Goal: Task Accomplishment & Management: Use online tool/utility

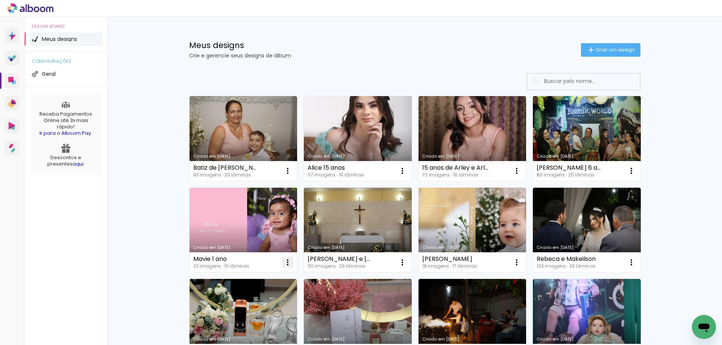
click at [286, 266] on iron-icon at bounding box center [287, 262] width 9 height 9
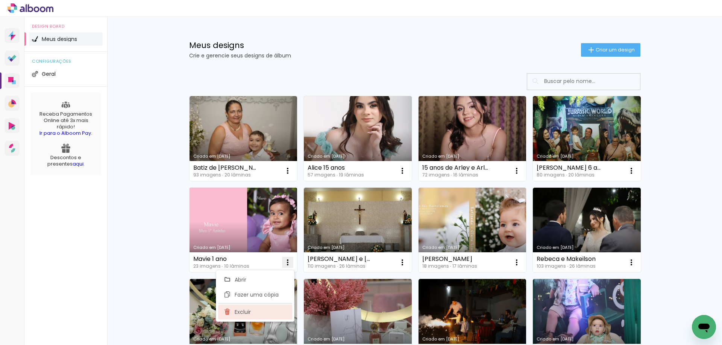
click at [251, 312] on paper-item "Excluir" at bounding box center [255, 312] width 74 height 15
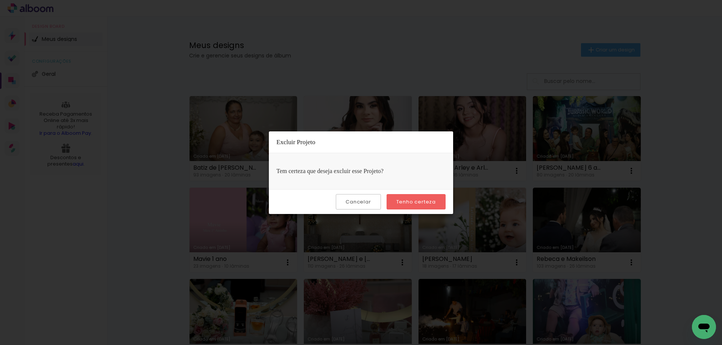
click at [0, 0] on slot "Tenho certeza" at bounding box center [0, 0] width 0 height 0
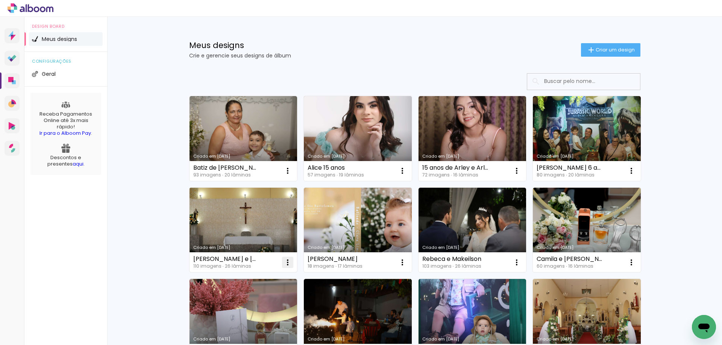
click at [287, 263] on iron-icon at bounding box center [287, 262] width 9 height 9
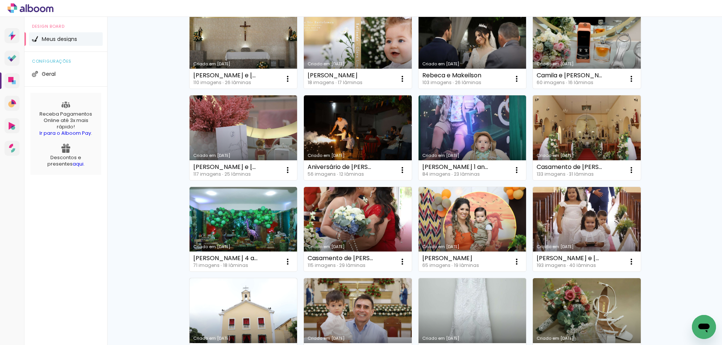
scroll to position [188, 0]
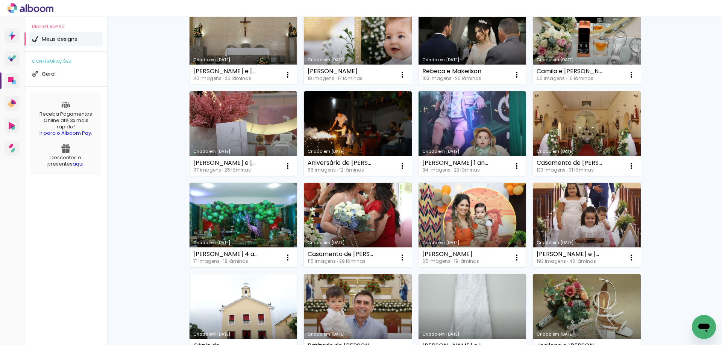
click at [241, 221] on link "Criado em [DATE]" at bounding box center [243, 225] width 108 height 85
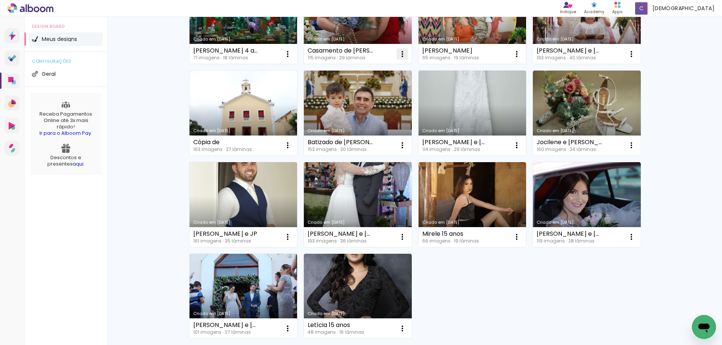
scroll to position [413, 0]
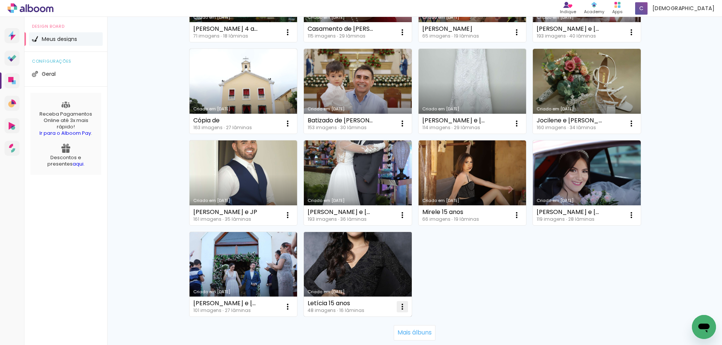
click at [399, 307] on iron-icon at bounding box center [402, 307] width 9 height 9
click at [402, 309] on iron-icon at bounding box center [402, 307] width 9 height 9
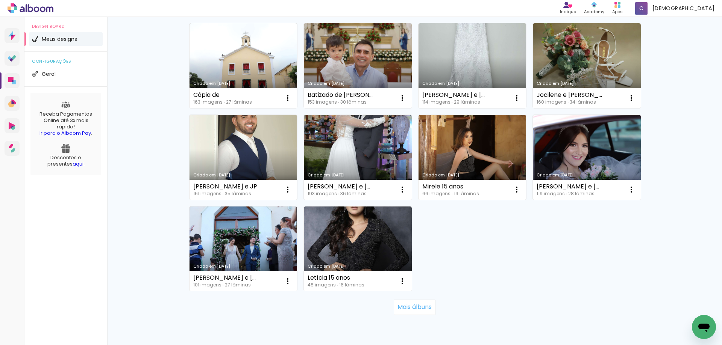
scroll to position [471, 0]
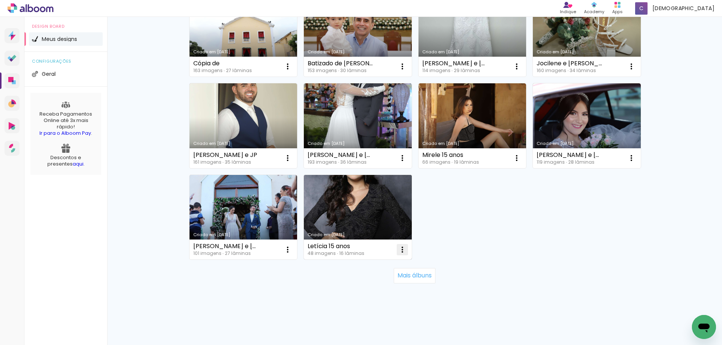
click at [398, 248] on iron-icon at bounding box center [402, 249] width 9 height 9
click at [363, 303] on paper-item "Excluir" at bounding box center [369, 299] width 74 height 15
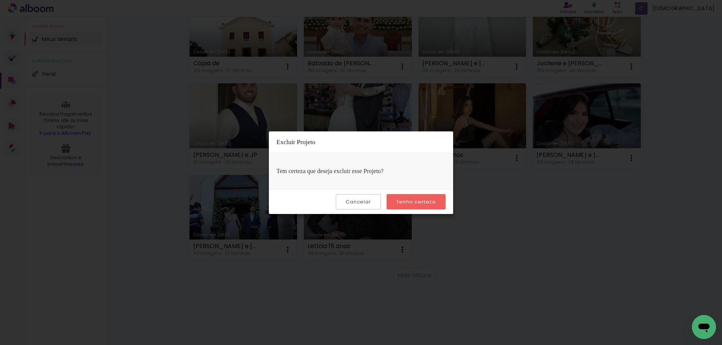
click at [0, 0] on slot "Tenho certeza" at bounding box center [0, 0] width 0 height 0
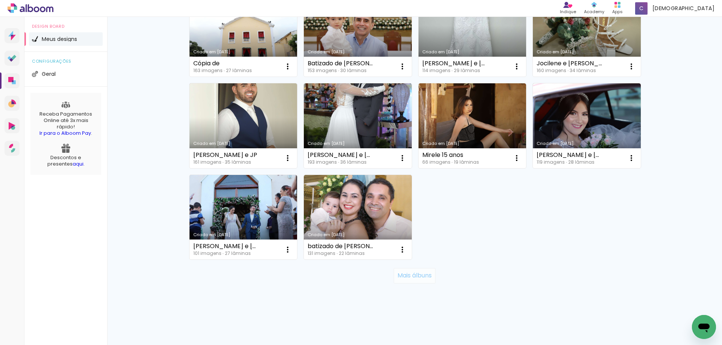
click at [0, 0] on slot "Mais álbuns" at bounding box center [0, 0] width 0 height 0
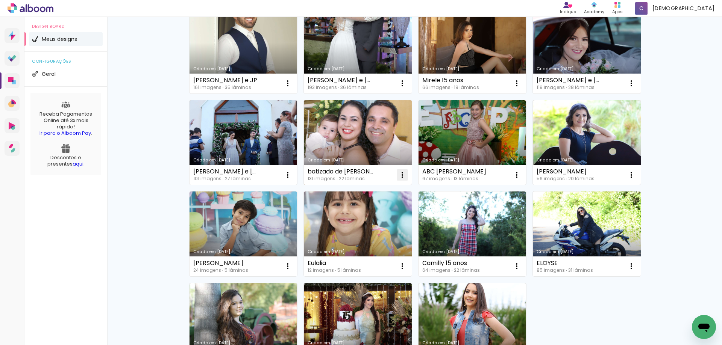
scroll to position [546, 0]
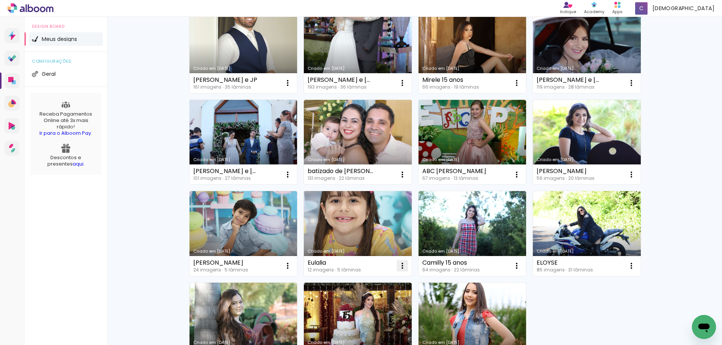
click at [400, 266] on iron-icon at bounding box center [402, 266] width 9 height 9
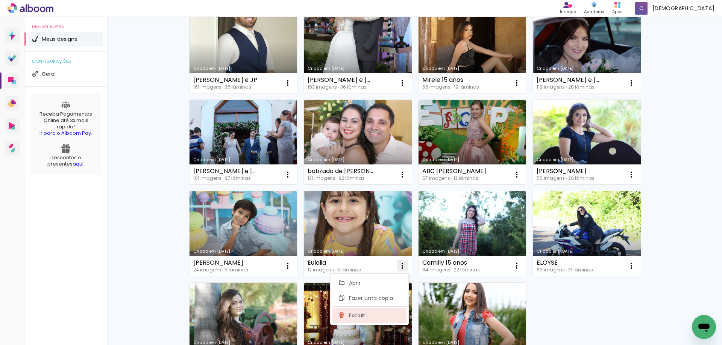
click at [363, 317] on span "Excluir" at bounding box center [357, 315] width 16 height 5
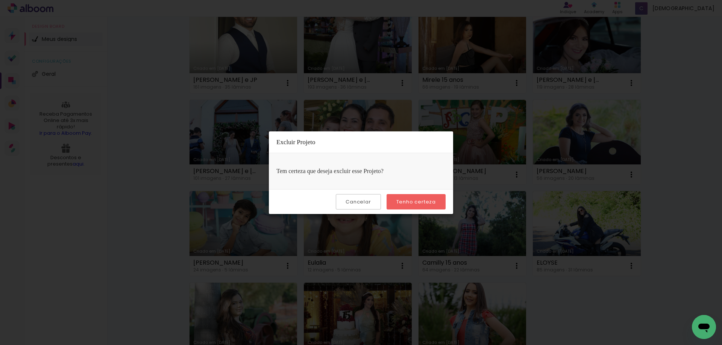
click at [0, 0] on slot "Tenho certeza" at bounding box center [0, 0] width 0 height 0
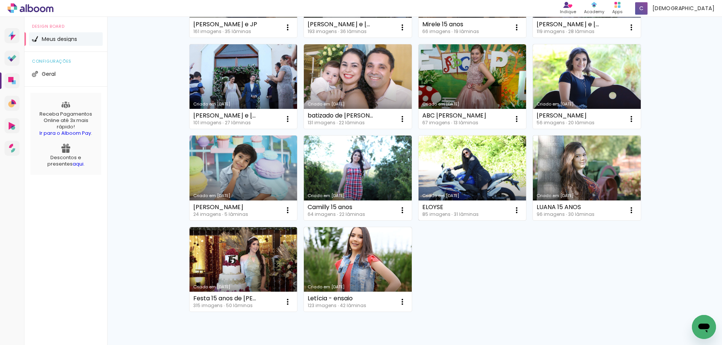
scroll to position [621, 0]
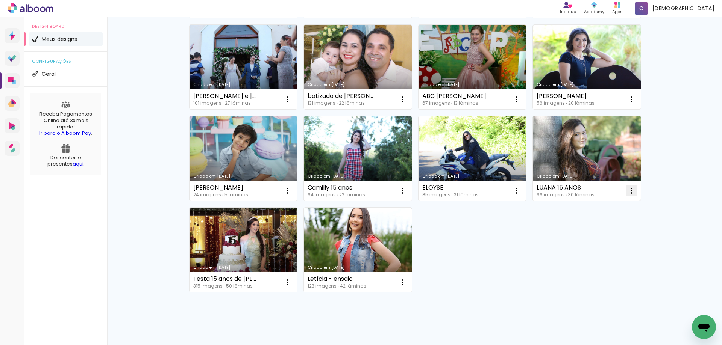
click at [631, 189] on iron-icon at bounding box center [631, 190] width 9 height 9
click at [611, 243] on paper-item "Excluir" at bounding box center [598, 240] width 74 height 15
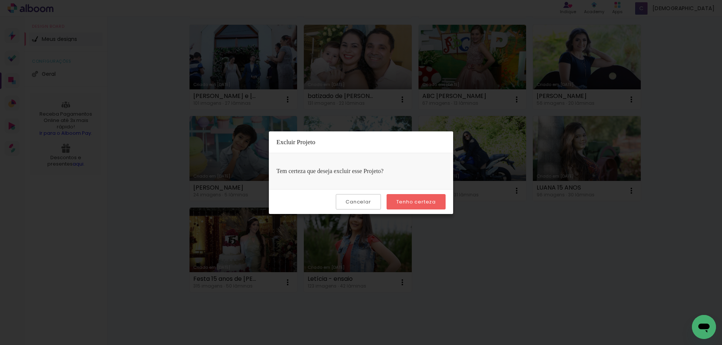
click at [0, 0] on slot "Tenho certeza" at bounding box center [0, 0] width 0 height 0
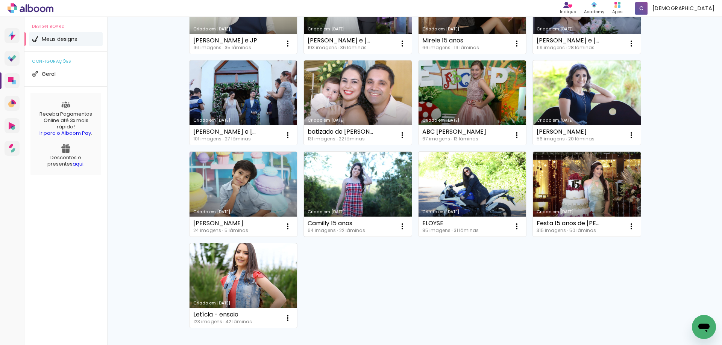
scroll to position [583, 0]
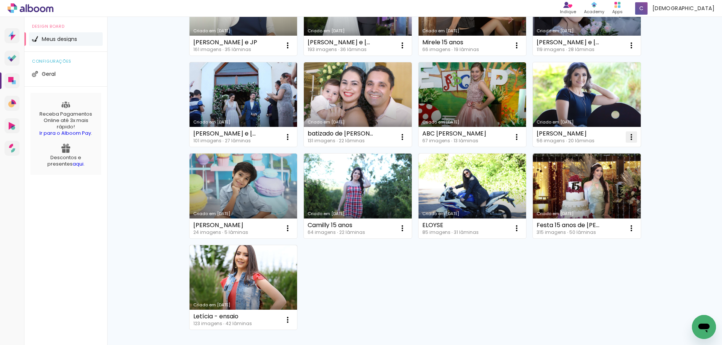
click at [628, 137] on iron-icon at bounding box center [631, 137] width 9 height 9
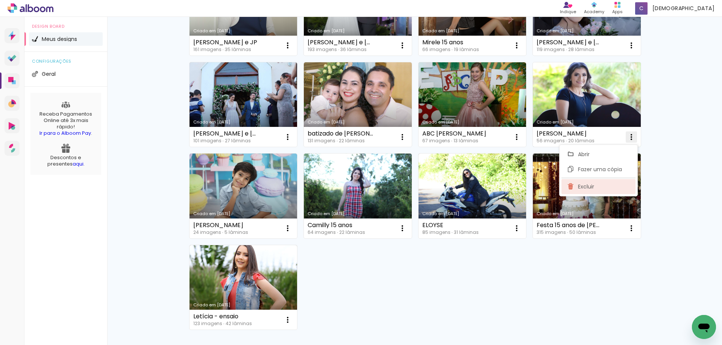
click at [589, 189] on span "Excluir" at bounding box center [586, 186] width 16 height 5
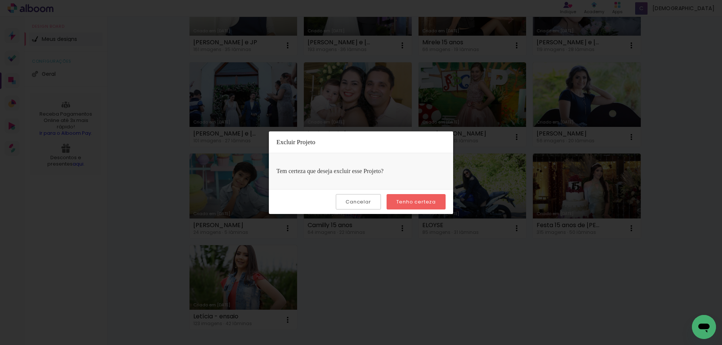
click at [0, 0] on slot "Tenho certeza" at bounding box center [0, 0] width 0 height 0
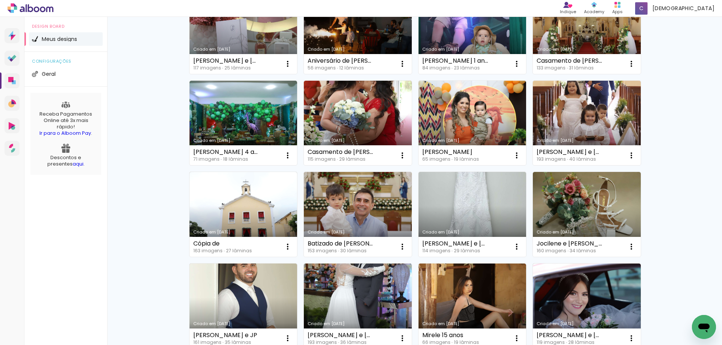
scroll to position [284, 0]
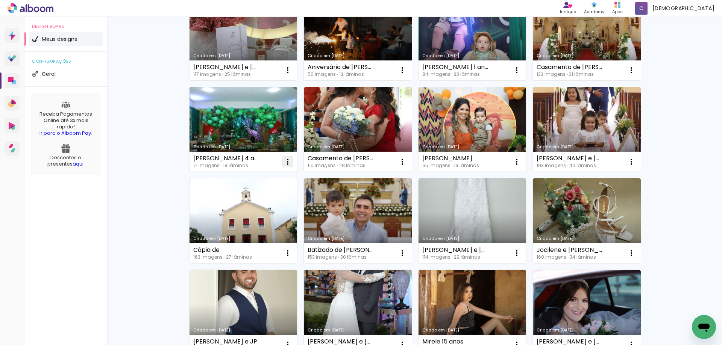
click at [287, 162] on iron-icon at bounding box center [287, 161] width 9 height 9
click at [268, 215] on paper-item "Excluir" at bounding box center [255, 211] width 74 height 15
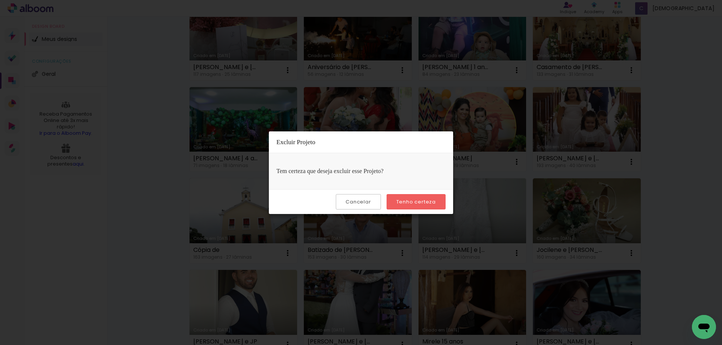
click at [0, 0] on slot "Tenho certeza" at bounding box center [0, 0] width 0 height 0
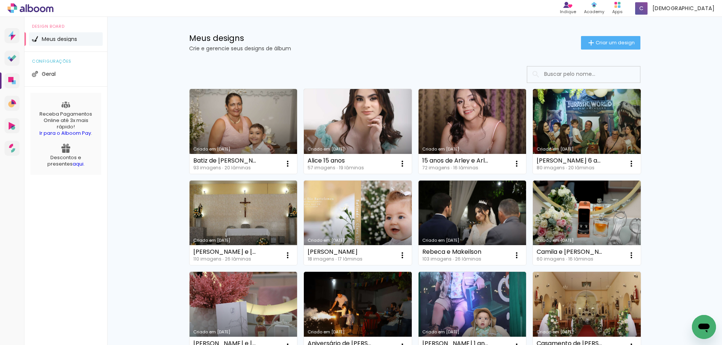
scroll to position [0, 0]
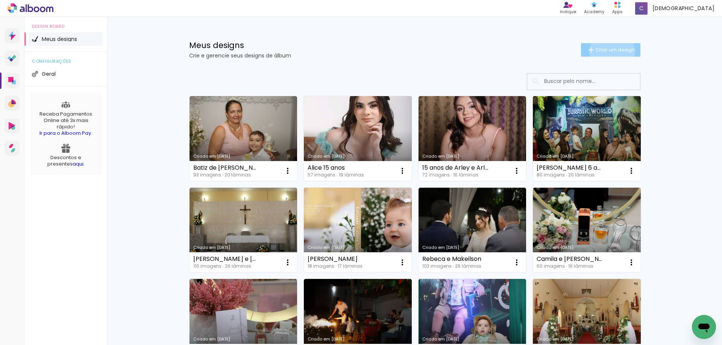
click at [607, 52] on span "Criar um design" at bounding box center [614, 49] width 39 height 5
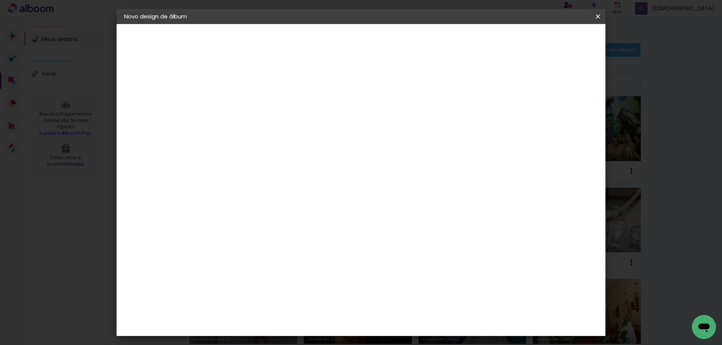
click at [247, 101] on input at bounding box center [247, 101] width 0 height 12
type input "F"
type input "[PERSON_NAME] ABC"
type paper-input "[PERSON_NAME] ABC"
click at [0, 0] on slot "Avançar" at bounding box center [0, 0] width 0 height 0
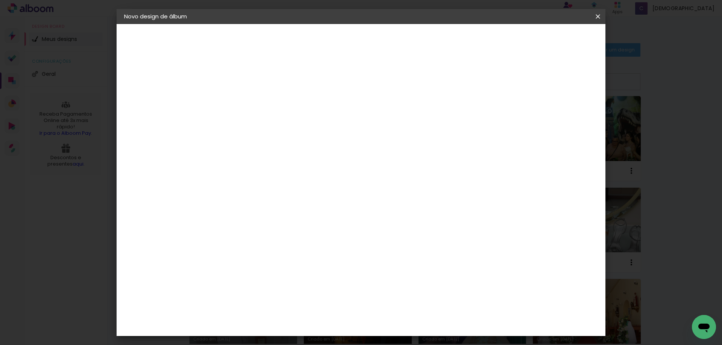
scroll to position [977, 0]
click at [0, 0] on slot "Avançar" at bounding box center [0, 0] width 0 height 0
click at [276, 125] on input "text" at bounding box center [261, 131] width 29 height 12
click at [0, 0] on slot "Encadernados" at bounding box center [0, 0] width 0 height 0
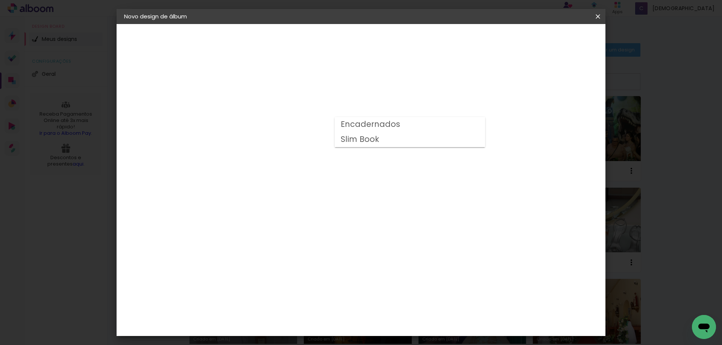
type input "Encadernados"
click at [298, 295] on span "25 x 50" at bounding box center [280, 302] width 35 height 15
click at [0, 0] on slot "Avançar" at bounding box center [0, 0] width 0 height 0
click at [551, 42] on span "Iniciar design" at bounding box center [533, 39] width 34 height 5
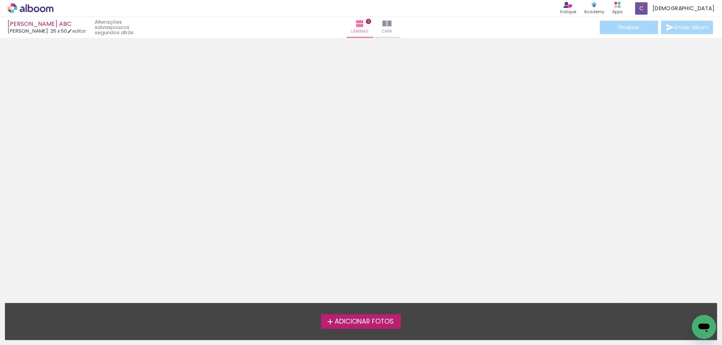
click at [370, 322] on span "Adicionar Fotos" at bounding box center [363, 322] width 59 height 7
click at [0, 0] on input "file" at bounding box center [0, 0] width 0 height 0
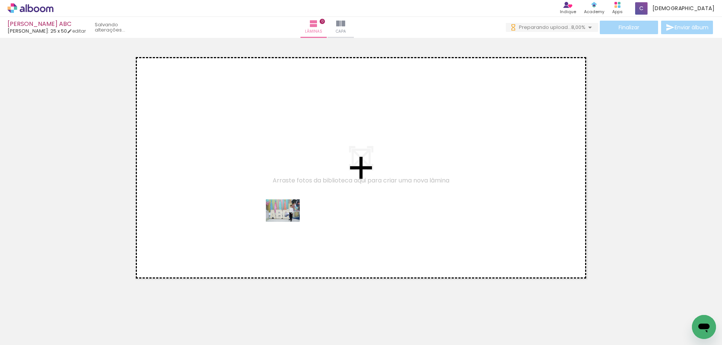
drag, startPoint x: 81, startPoint y: 321, endPoint x: 290, endPoint y: 221, distance: 232.0
click at [290, 221] on quentale-workspace at bounding box center [361, 172] width 722 height 345
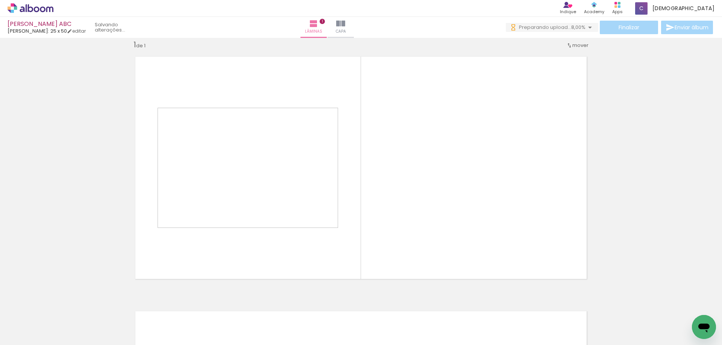
scroll to position [10, 0]
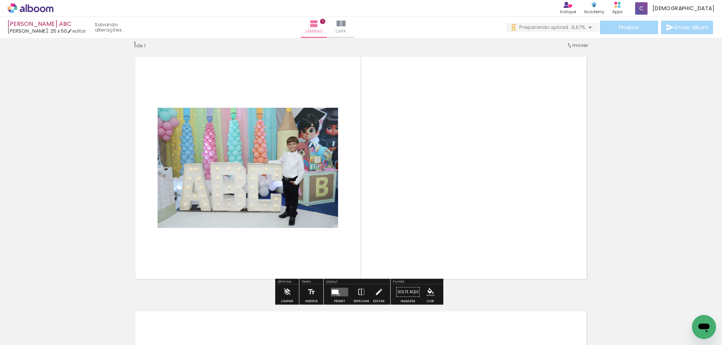
click at [336, 294] on quentale-layouter at bounding box center [339, 292] width 17 height 9
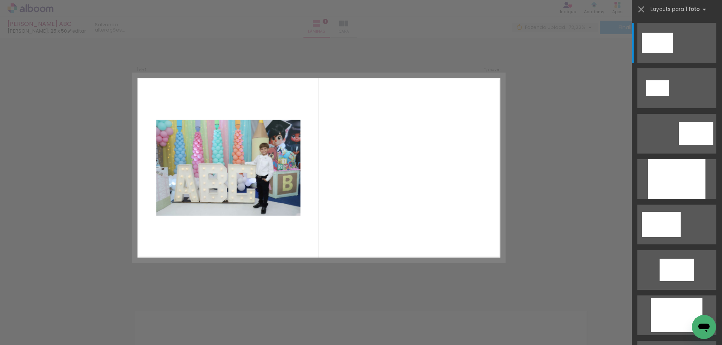
scroll to position [0, 241]
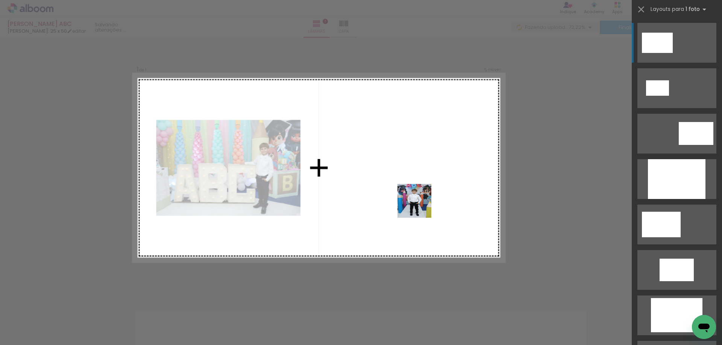
drag, startPoint x: 390, startPoint y: 321, endPoint x: 420, endPoint y: 207, distance: 118.4
click at [420, 207] on quentale-workspace at bounding box center [361, 172] width 722 height 345
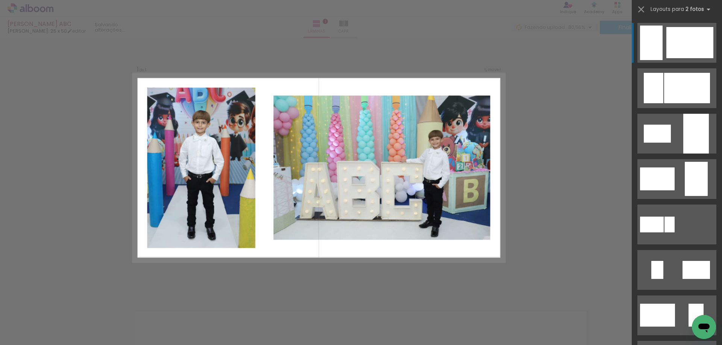
scroll to position [0, 0]
click at [382, 163] on quentale-photo at bounding box center [381, 167] width 217 height 145
click at [378, 128] on quentale-photo at bounding box center [381, 167] width 217 height 145
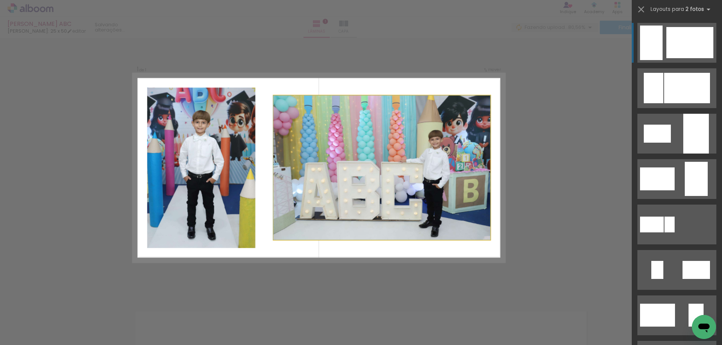
click at [378, 128] on quentale-photo at bounding box center [381, 167] width 217 height 145
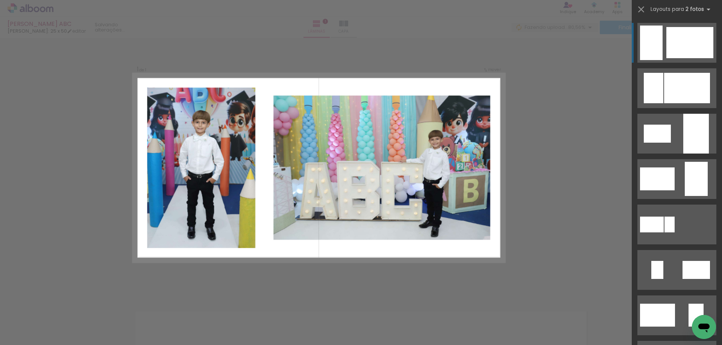
click at [377, 127] on quentale-photo at bounding box center [381, 167] width 217 height 145
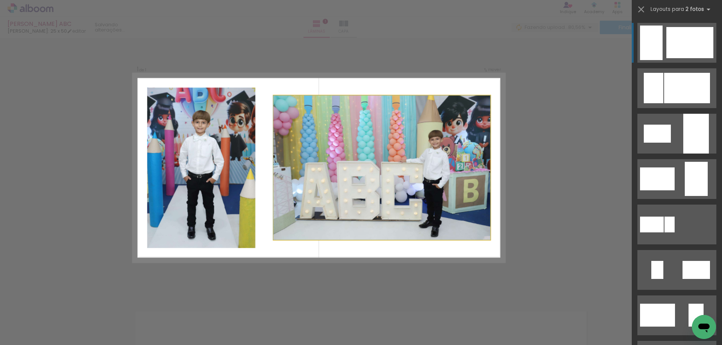
click at [377, 127] on quentale-photo at bounding box center [381, 167] width 217 height 145
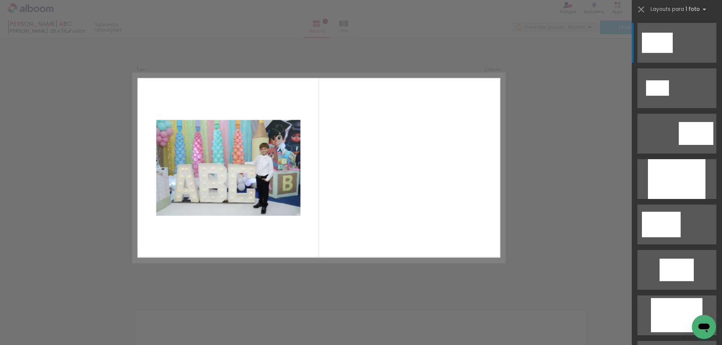
click at [56, 185] on div "Confirmar Cancelar" at bounding box center [361, 292] width 722 height 528
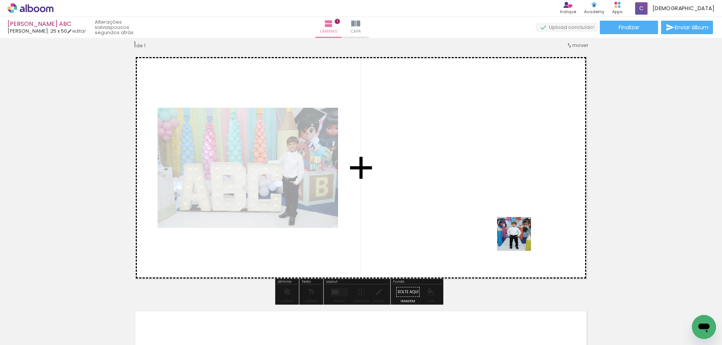
drag, startPoint x: 625, startPoint y: 325, endPoint x: 498, endPoint y: 227, distance: 160.4
click at [498, 227] on quentale-workspace at bounding box center [361, 172] width 722 height 345
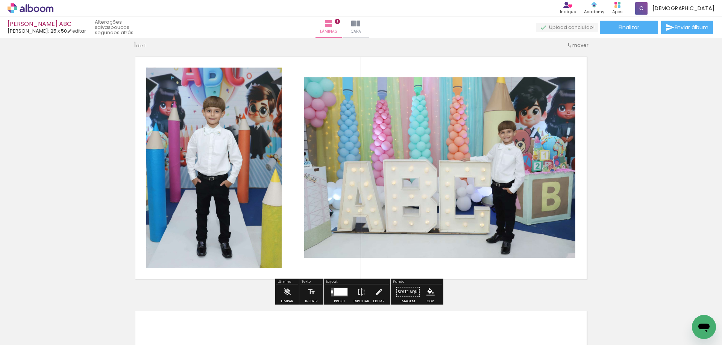
click at [429, 216] on quentale-photo at bounding box center [439, 167] width 271 height 181
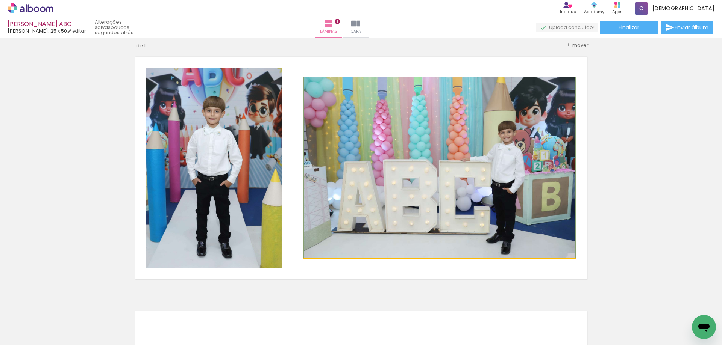
click at [429, 216] on quentale-photo at bounding box center [439, 167] width 271 height 181
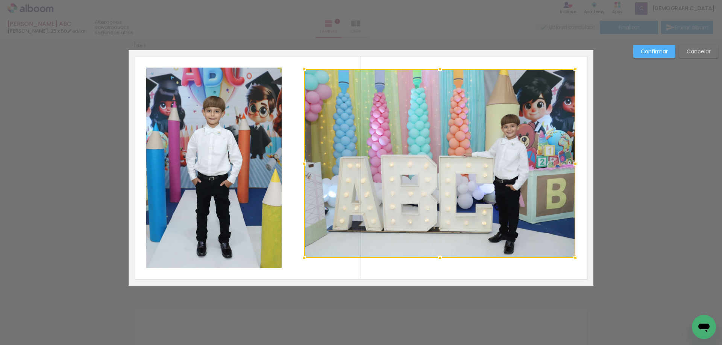
drag, startPoint x: 438, startPoint y: 80, endPoint x: 436, endPoint y: 71, distance: 8.5
click at [436, 71] on div at bounding box center [439, 69] width 15 height 15
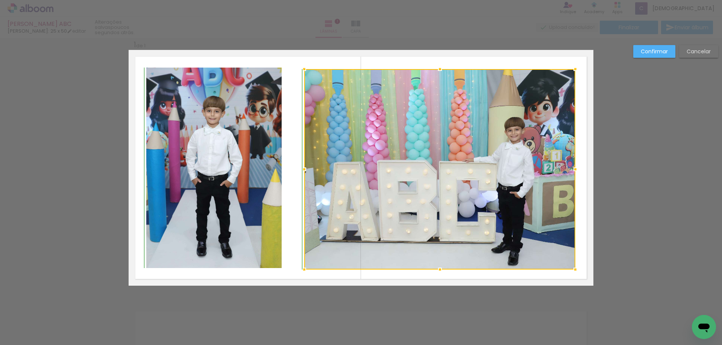
drag, startPoint x: 437, startPoint y: 259, endPoint x: 436, endPoint y: 269, distance: 9.9
click at [436, 269] on div at bounding box center [439, 269] width 15 height 15
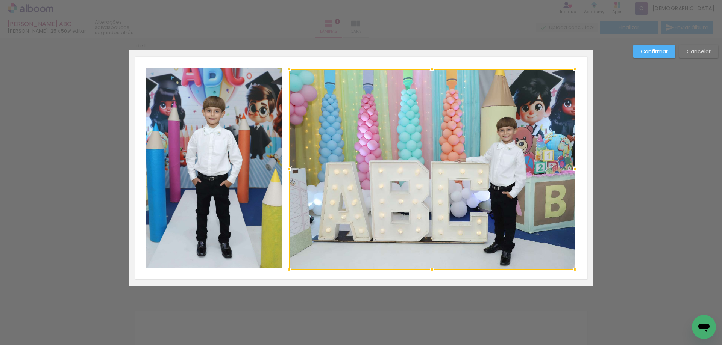
drag, startPoint x: 301, startPoint y: 169, endPoint x: 286, endPoint y: 167, distance: 15.5
click at [286, 167] on div at bounding box center [288, 169] width 15 height 15
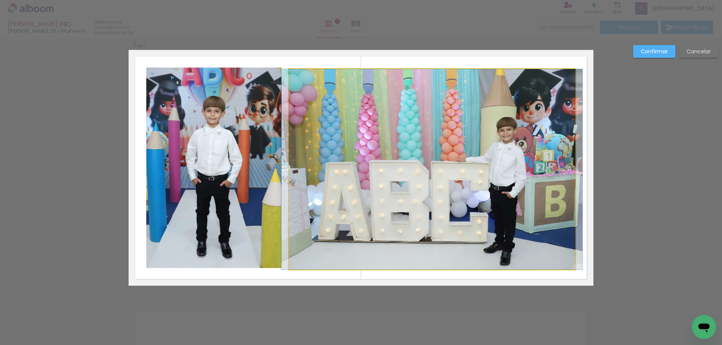
click at [439, 84] on quentale-photo at bounding box center [432, 169] width 286 height 201
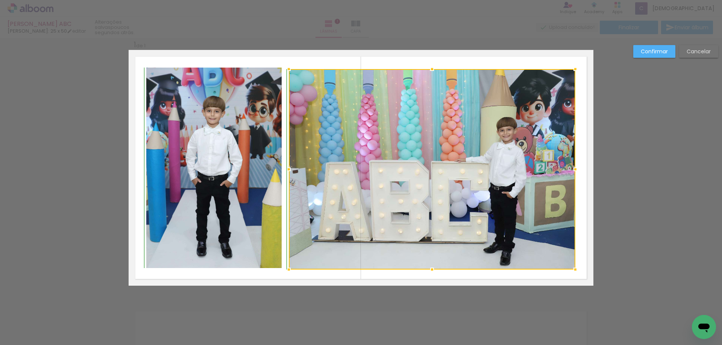
click at [428, 67] on div at bounding box center [431, 69] width 15 height 15
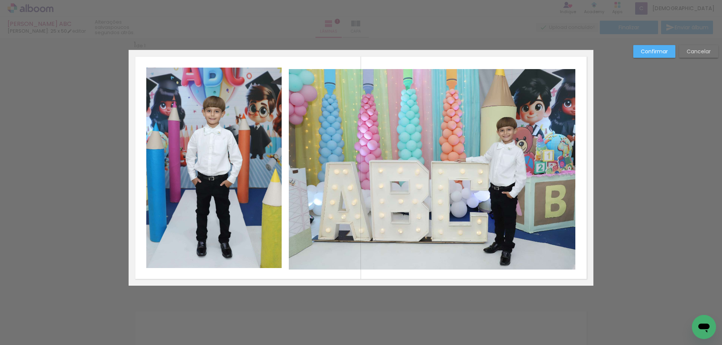
click at [318, 162] on quentale-photo at bounding box center [432, 169] width 286 height 201
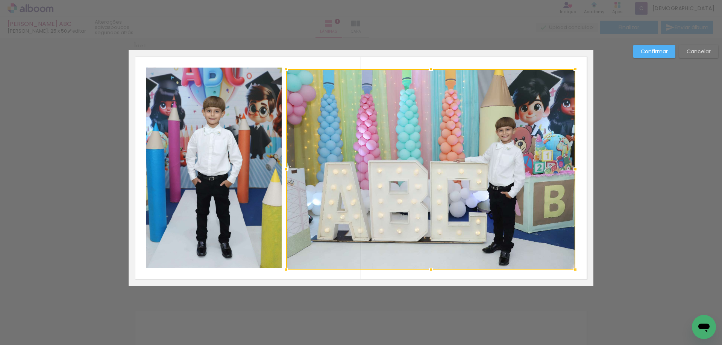
click at [285, 172] on div at bounding box center [285, 169] width 15 height 15
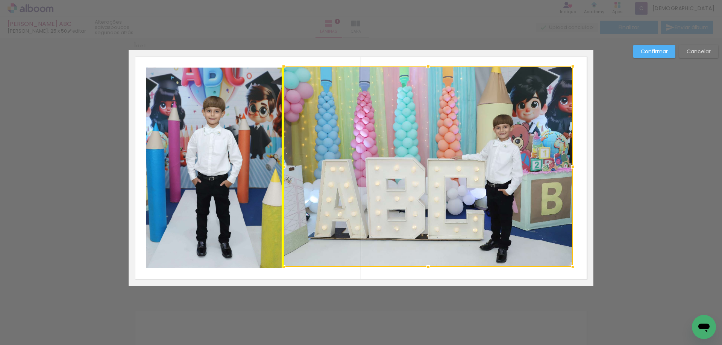
click at [391, 186] on div at bounding box center [427, 167] width 289 height 201
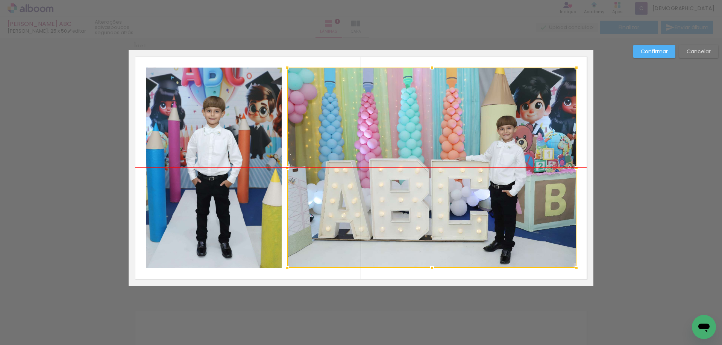
drag, startPoint x: 500, startPoint y: 177, endPoint x: 504, endPoint y: 177, distance: 3.8
click at [504, 177] on div at bounding box center [431, 168] width 289 height 201
click at [634, 154] on div "Confirmar Cancelar" at bounding box center [361, 292] width 722 height 528
click at [0, 0] on slot "Confirmar" at bounding box center [0, 0] width 0 height 0
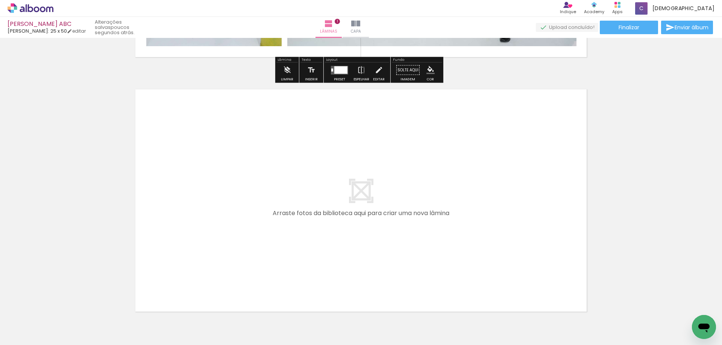
scroll to position [235, 0]
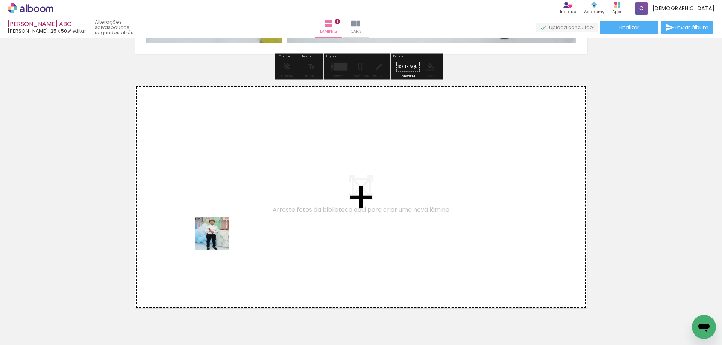
drag, startPoint x: 177, startPoint y: 304, endPoint x: 218, endPoint y: 239, distance: 76.8
click at [218, 239] on quentale-workspace at bounding box center [361, 172] width 722 height 345
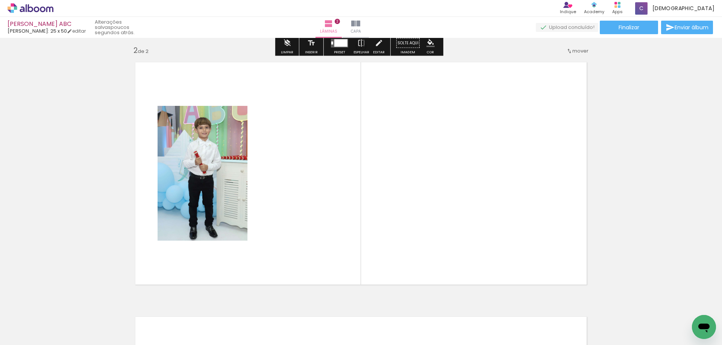
scroll to position [265, 0]
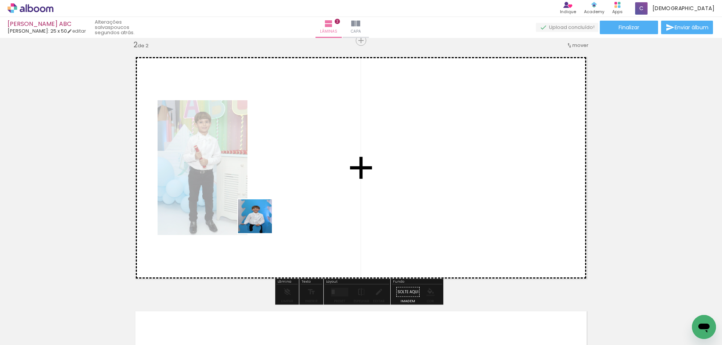
drag, startPoint x: 177, startPoint y: 274, endPoint x: 285, endPoint y: 215, distance: 122.1
click at [285, 215] on quentale-workspace at bounding box center [361, 172] width 722 height 345
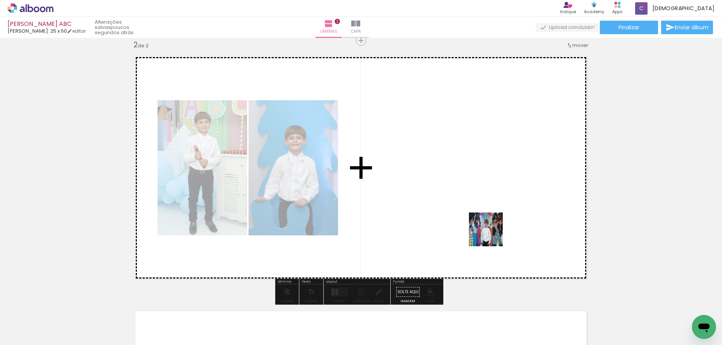
drag, startPoint x: 560, startPoint y: 298, endPoint x: 472, endPoint y: 221, distance: 117.7
click at [472, 221] on quentale-workspace at bounding box center [361, 172] width 722 height 345
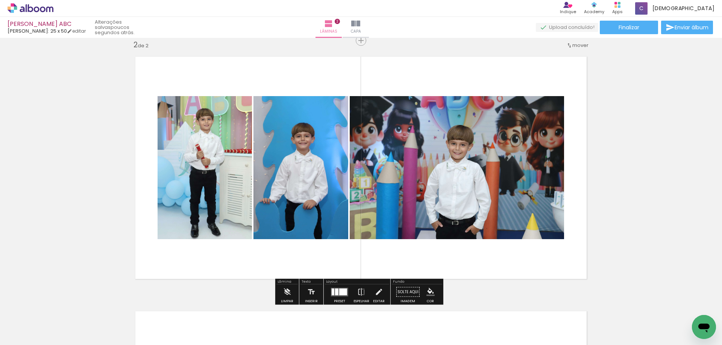
click at [341, 292] on div at bounding box center [343, 292] width 8 height 7
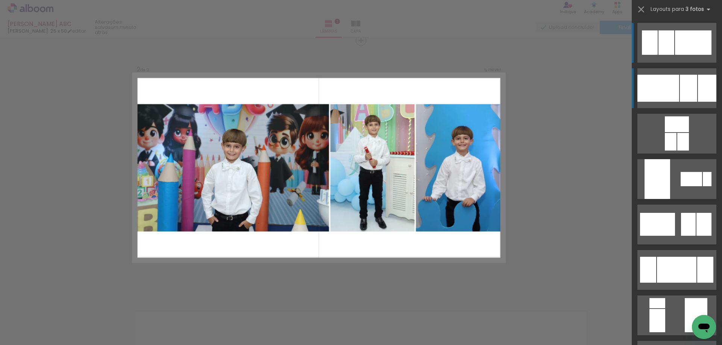
click at [692, 88] on div at bounding box center [688, 88] width 17 height 27
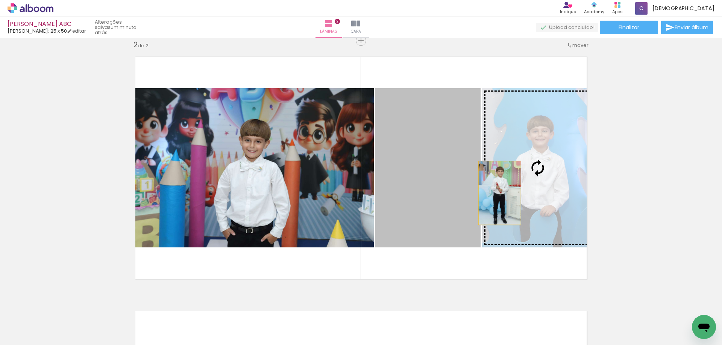
drag, startPoint x: 451, startPoint y: 193, endPoint x: 527, endPoint y: 195, distance: 75.6
click at [0, 0] on slot at bounding box center [0, 0] width 0 height 0
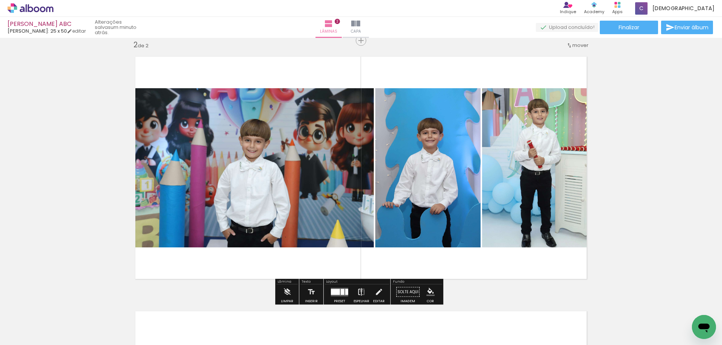
click at [359, 291] on iron-icon at bounding box center [361, 292] width 8 height 15
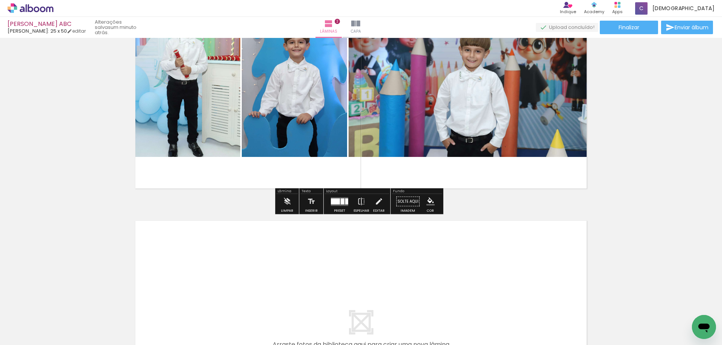
scroll to position [490, 0]
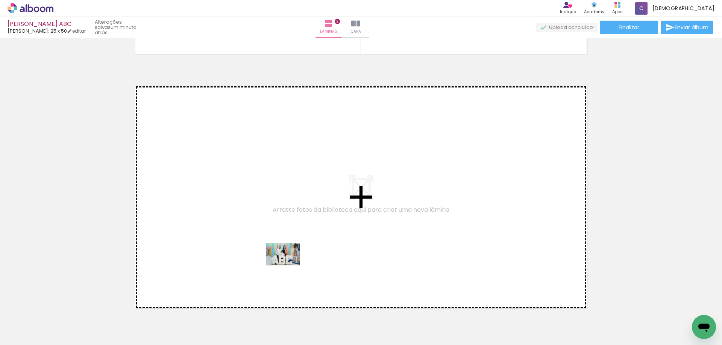
drag, startPoint x: 260, startPoint y: 315, endPoint x: 288, endPoint y: 266, distance: 56.9
click at [288, 266] on quentale-workspace at bounding box center [361, 172] width 722 height 345
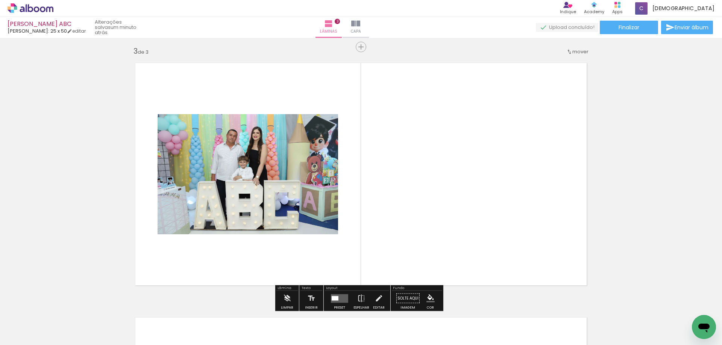
scroll to position [519, 0]
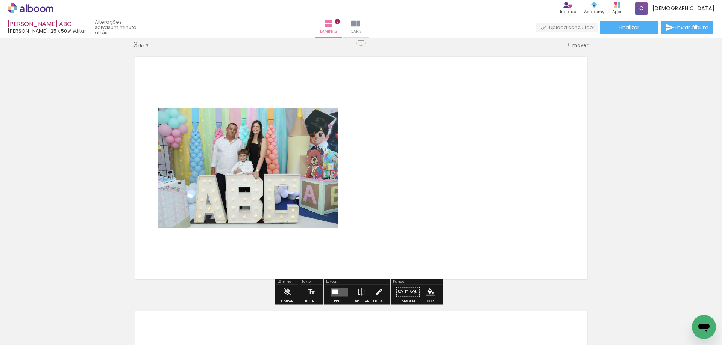
click at [335, 294] on quentale-layouter at bounding box center [339, 292] width 17 height 9
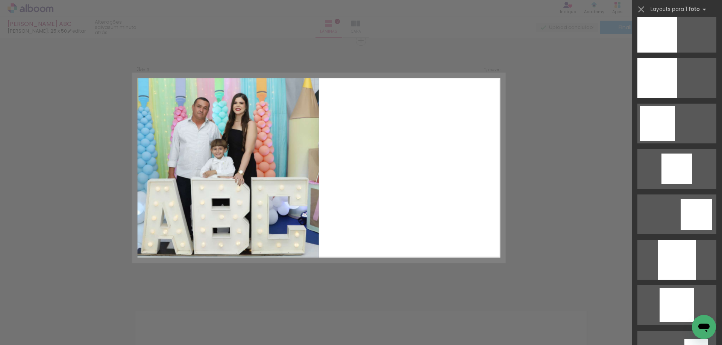
scroll to position [451, 0]
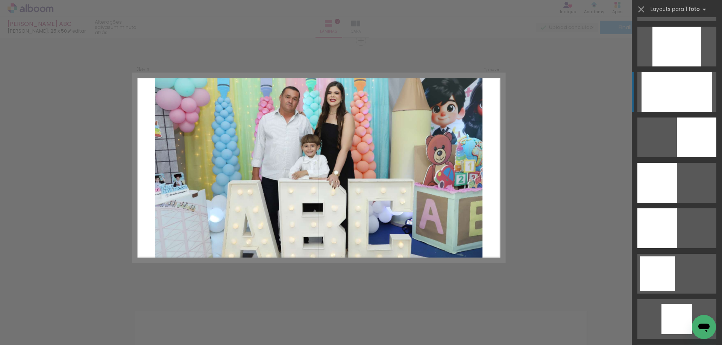
click at [661, 92] on div at bounding box center [676, 92] width 70 height 40
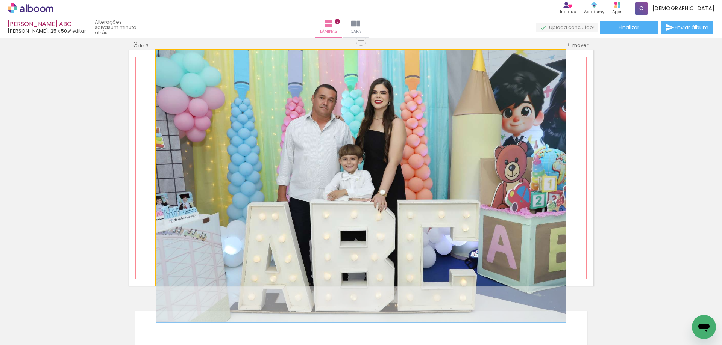
drag, startPoint x: 422, startPoint y: 212, endPoint x: 425, endPoint y: 234, distance: 22.4
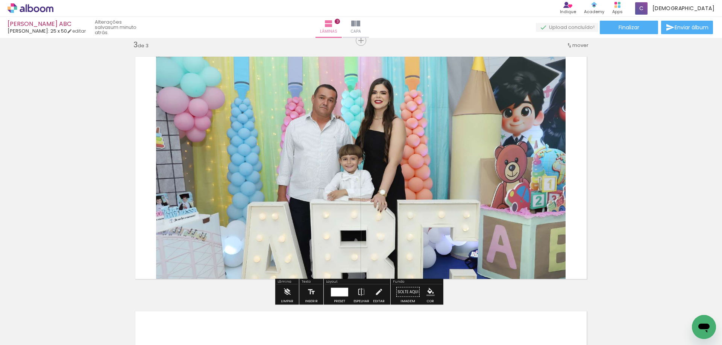
click at [633, 175] on div "Inserir lâmina 1 de 3 Inserir lâmina 2 de 3 Inserir lâmina 3 de 3" at bounding box center [361, 31] width 722 height 1020
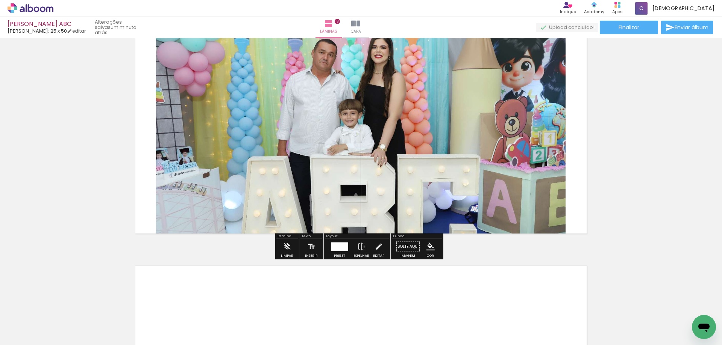
scroll to position [519, 0]
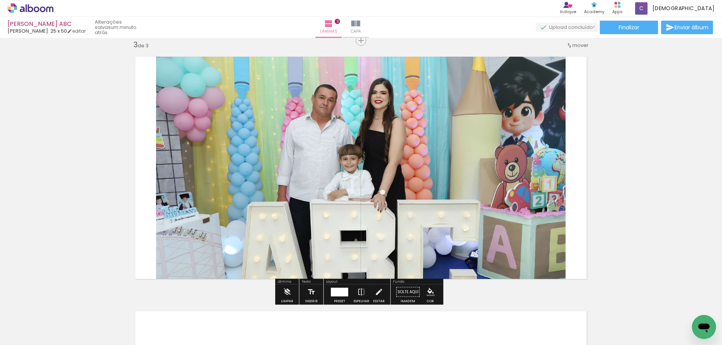
click at [344, 293] on div at bounding box center [339, 292] width 17 height 9
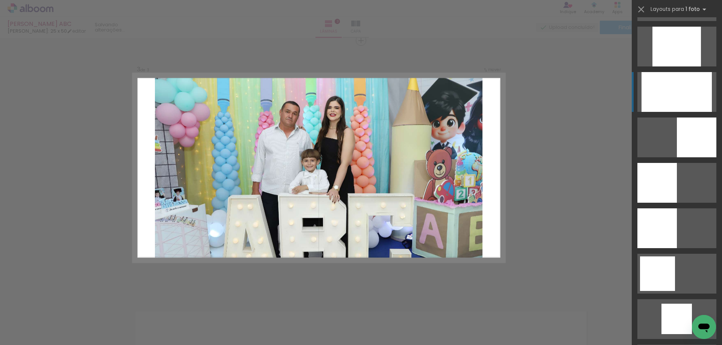
scroll to position [500, 0]
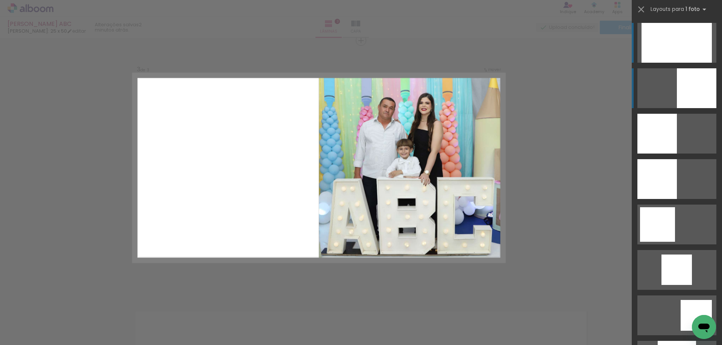
click at [688, 95] on div at bounding box center [696, 88] width 39 height 40
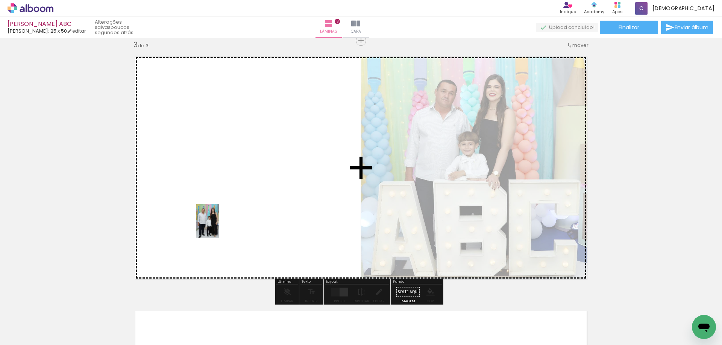
drag, startPoint x: 204, startPoint y: 325, endPoint x: 219, endPoint y: 227, distance: 99.2
click at [219, 227] on quentale-workspace at bounding box center [361, 172] width 722 height 345
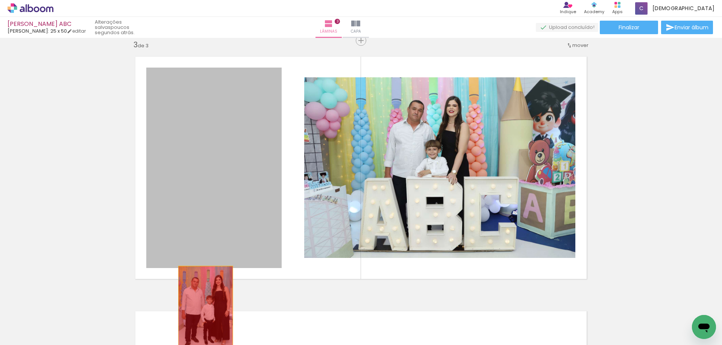
drag, startPoint x: 210, startPoint y: 229, endPoint x: 203, endPoint y: 307, distance: 78.2
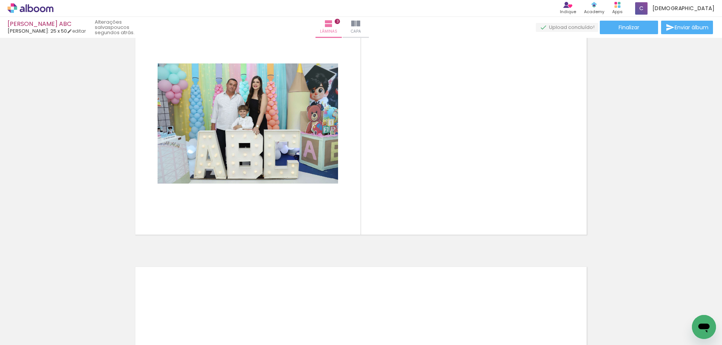
scroll to position [0, 0]
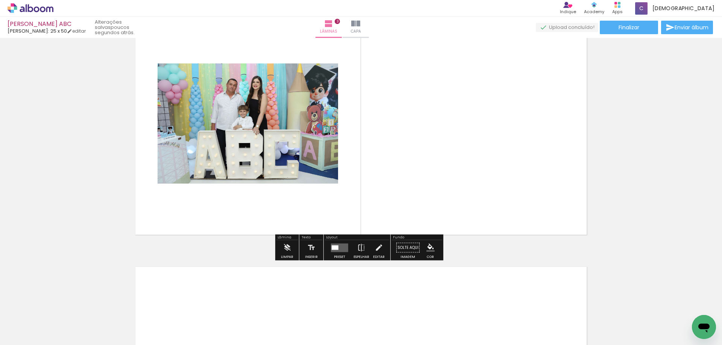
click at [277, 156] on quentale-photo at bounding box center [247, 124] width 180 height 120
click at [336, 249] on div at bounding box center [334, 247] width 7 height 5
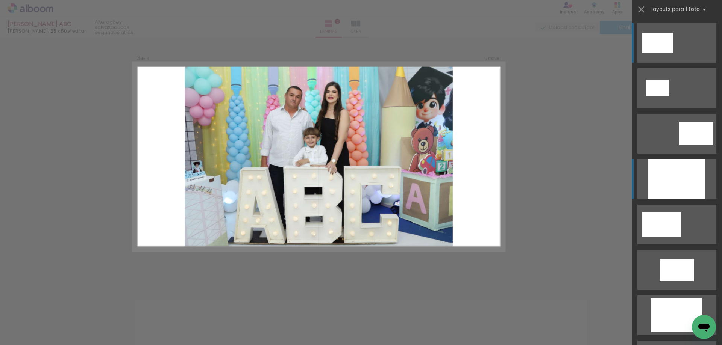
scroll to position [519, 0]
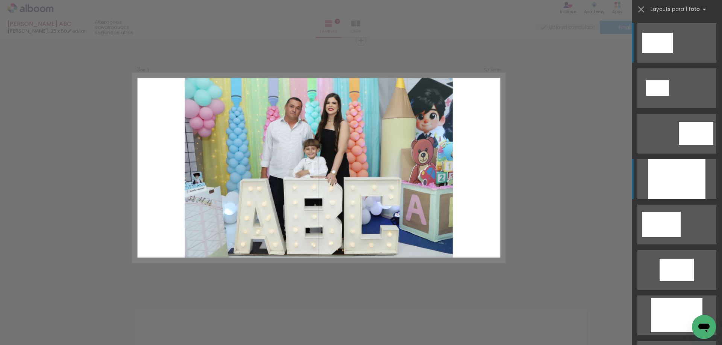
click at [669, 176] on div at bounding box center [677, 179] width 58 height 40
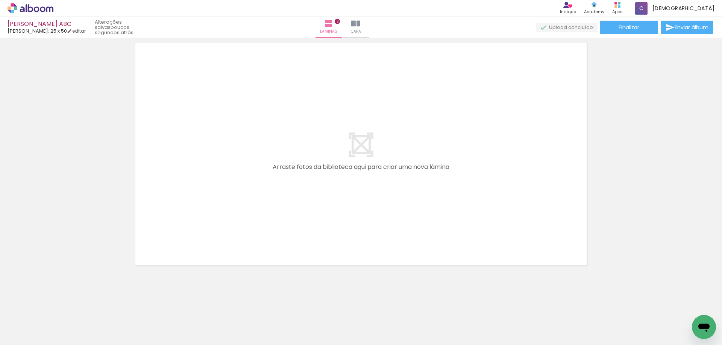
scroll to position [788, 0]
drag, startPoint x: 215, startPoint y: 304, endPoint x: 285, endPoint y: 310, distance: 70.2
click at [234, 244] on quentale-workspace at bounding box center [361, 172] width 722 height 345
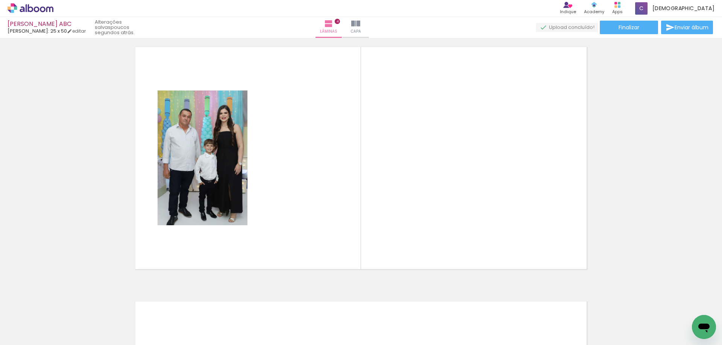
scroll to position [774, 0]
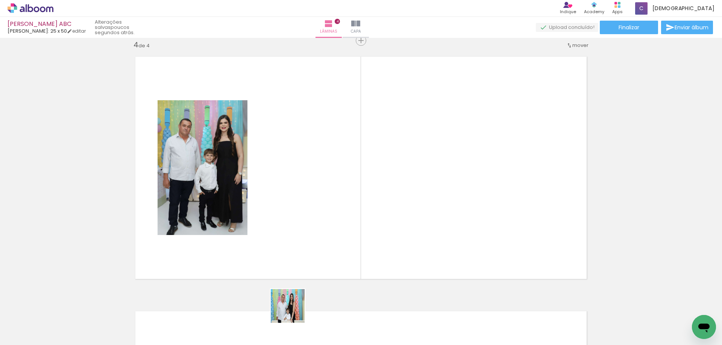
drag, startPoint x: 289, startPoint y: 325, endPoint x: 307, endPoint y: 219, distance: 106.6
click at [307, 219] on quentale-workspace at bounding box center [361, 172] width 722 height 345
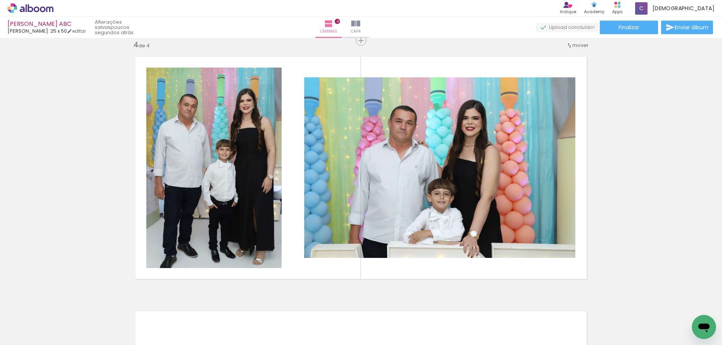
scroll to position [0, 216]
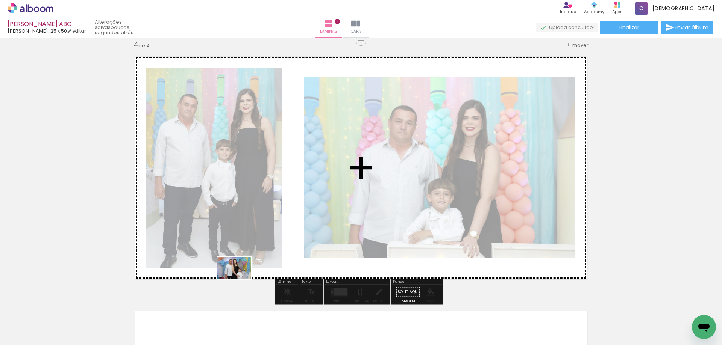
drag, startPoint x: 204, startPoint y: 319, endPoint x: 251, endPoint y: 327, distance: 47.9
click at [268, 250] on quentale-workspace at bounding box center [361, 172] width 722 height 345
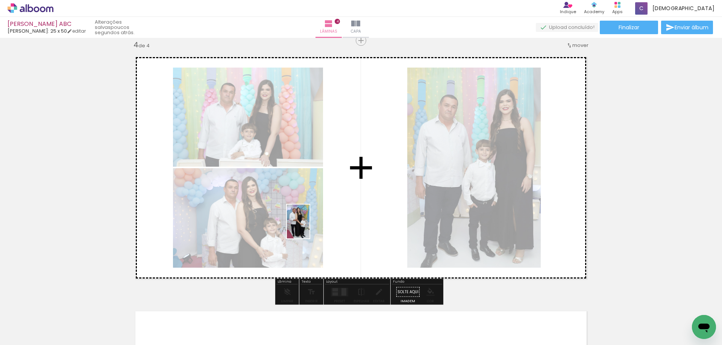
drag, startPoint x: 246, startPoint y: 330, endPoint x: 310, endPoint y: 227, distance: 121.5
click at [310, 227] on quentale-workspace at bounding box center [361, 172] width 722 height 345
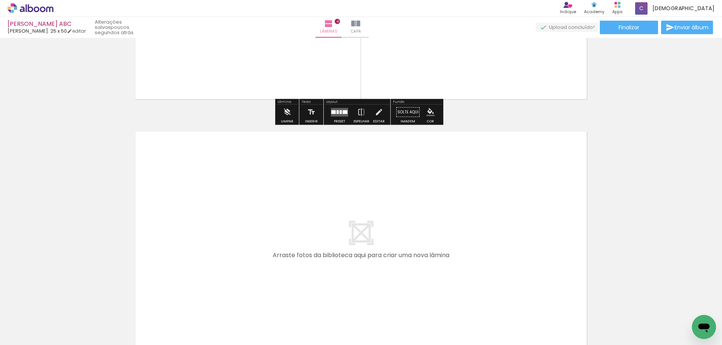
scroll to position [962, 0]
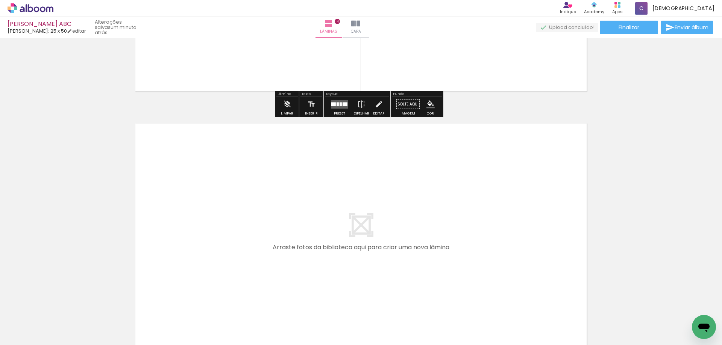
drag, startPoint x: 324, startPoint y: 323, endPoint x: 280, endPoint y: 318, distance: 44.3
click at [347, 259] on quentale-workspace at bounding box center [361, 172] width 722 height 345
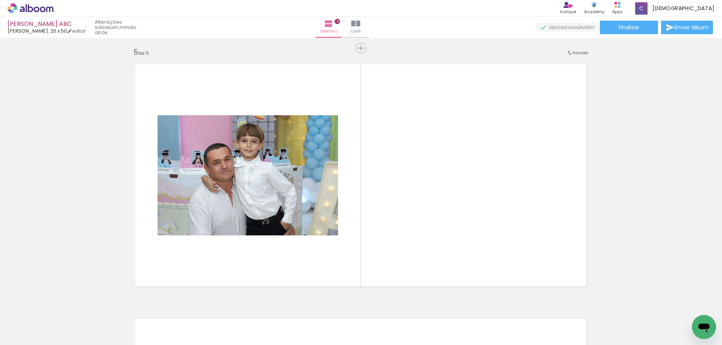
scroll to position [1029, 0]
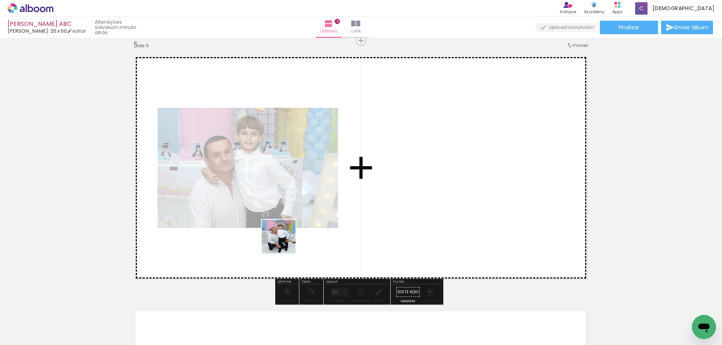
drag, startPoint x: 282, startPoint y: 270, endPoint x: 437, endPoint y: 259, distance: 154.8
click at [294, 229] on quentale-workspace at bounding box center [361, 172] width 722 height 345
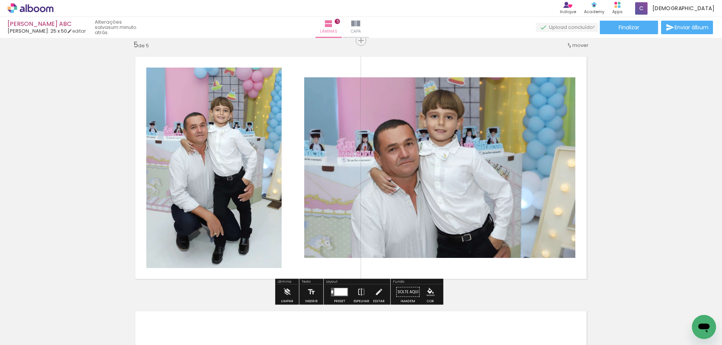
drag, startPoint x: 458, startPoint y: 283, endPoint x: 486, endPoint y: 268, distance: 31.4
click at [462, 239] on quentale-workspace at bounding box center [361, 172] width 722 height 345
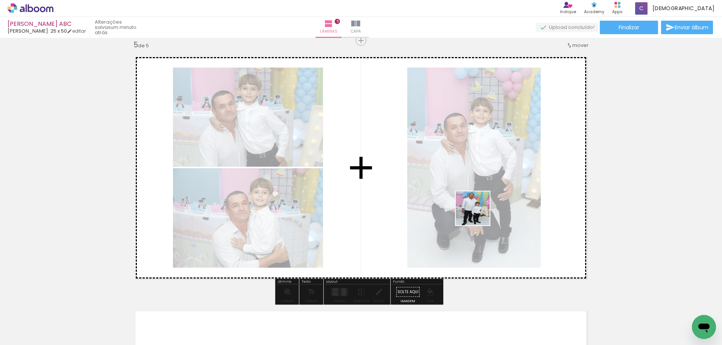
drag, startPoint x: 480, startPoint y: 242, endPoint x: 489, endPoint y: 189, distance: 53.4
click at [478, 214] on quentale-workspace at bounding box center [361, 172] width 722 height 345
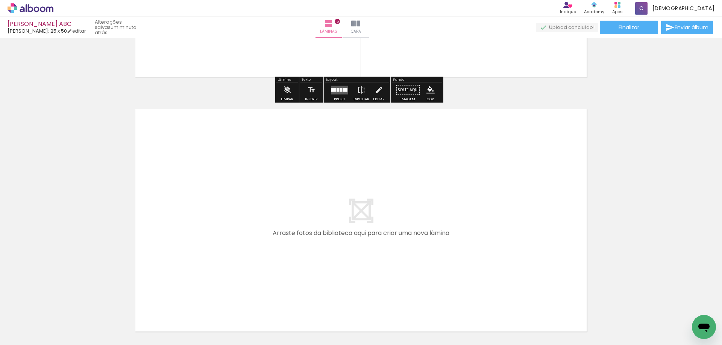
scroll to position [1255, 0]
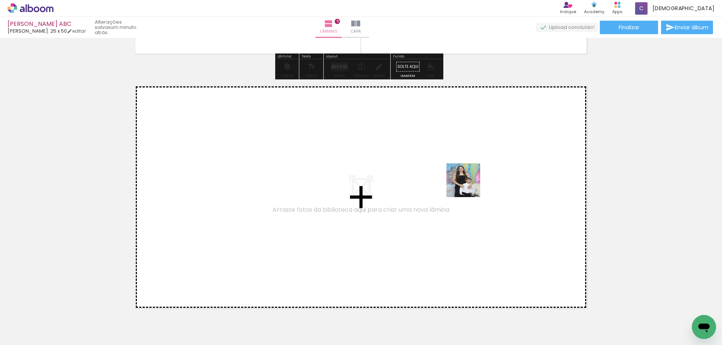
click at [469, 186] on quentale-workspace at bounding box center [361, 172] width 722 height 345
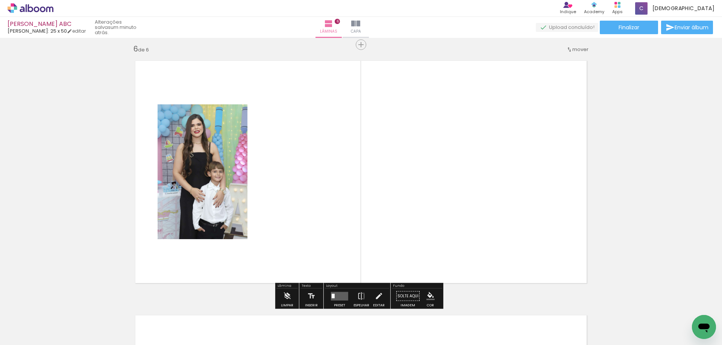
scroll to position [1284, 0]
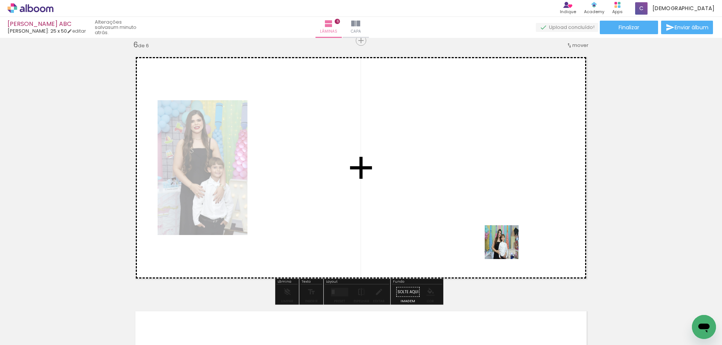
drag, startPoint x: 507, startPoint y: 248, endPoint x: 478, endPoint y: 303, distance: 62.2
click at [476, 211] on quentale-workspace at bounding box center [361, 172] width 722 height 345
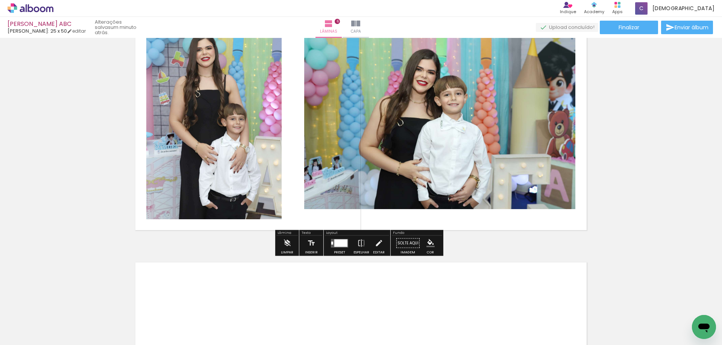
scroll to position [1509, 0]
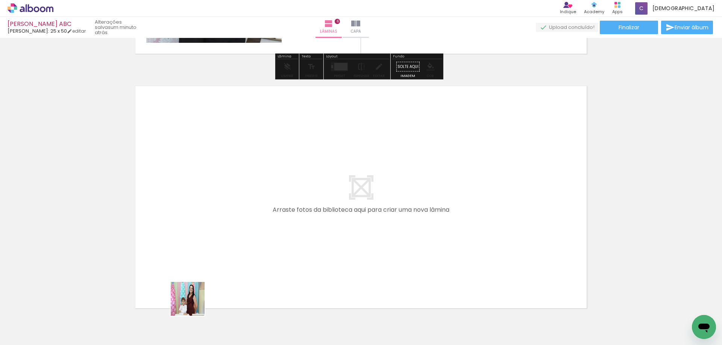
drag, startPoint x: 193, startPoint y: 305, endPoint x: 244, endPoint y: 328, distance: 55.8
click at [249, 253] on quentale-workspace at bounding box center [361, 172] width 722 height 345
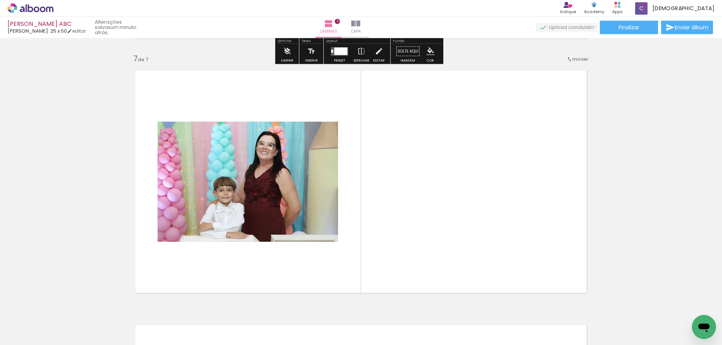
scroll to position [1539, 0]
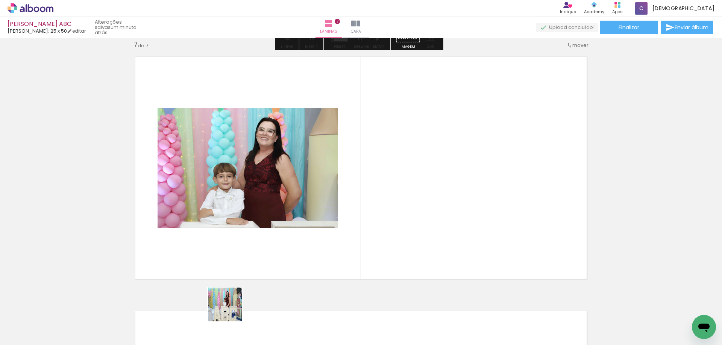
drag, startPoint x: 226, startPoint y: 316, endPoint x: 318, endPoint y: 204, distance: 145.0
click at [307, 218] on quentale-workspace at bounding box center [361, 172] width 722 height 345
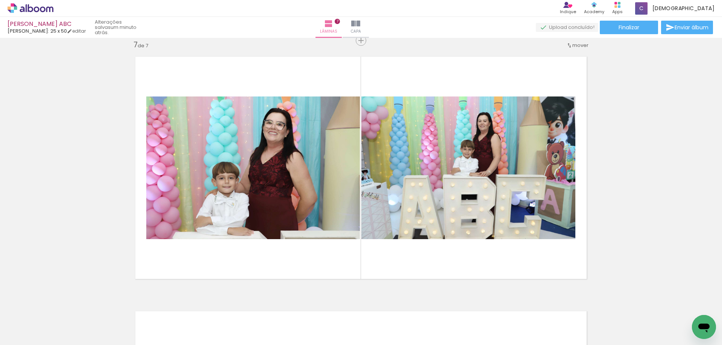
scroll to position [0, 523]
drag, startPoint x: 324, startPoint y: 313, endPoint x: 374, endPoint y: 318, distance: 49.8
click at [337, 266] on quentale-workspace at bounding box center [361, 172] width 722 height 345
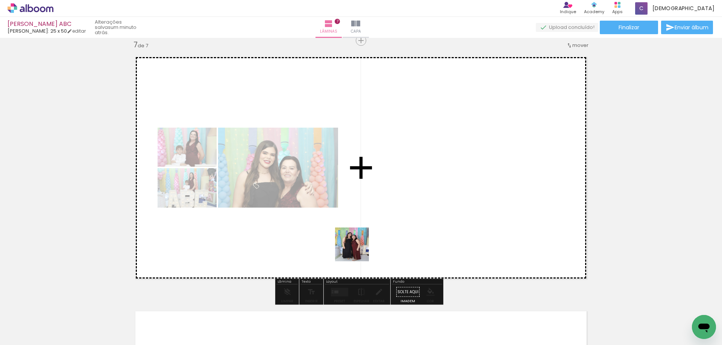
drag, startPoint x: 357, startPoint y: 250, endPoint x: 362, endPoint y: 235, distance: 16.4
click at [362, 235] on quentale-workspace at bounding box center [361, 172] width 722 height 345
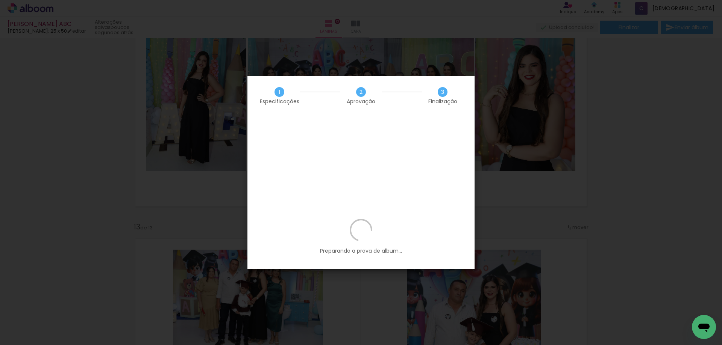
scroll to position [0, 858]
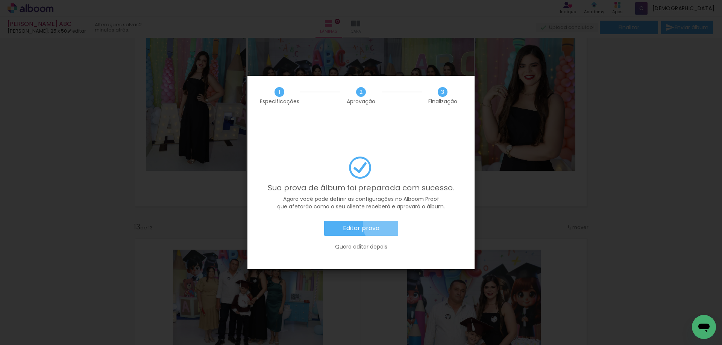
click at [384, 221] on paper-button "Editar prova" at bounding box center [361, 228] width 74 height 15
